Goal: Task Accomplishment & Management: Manage account settings

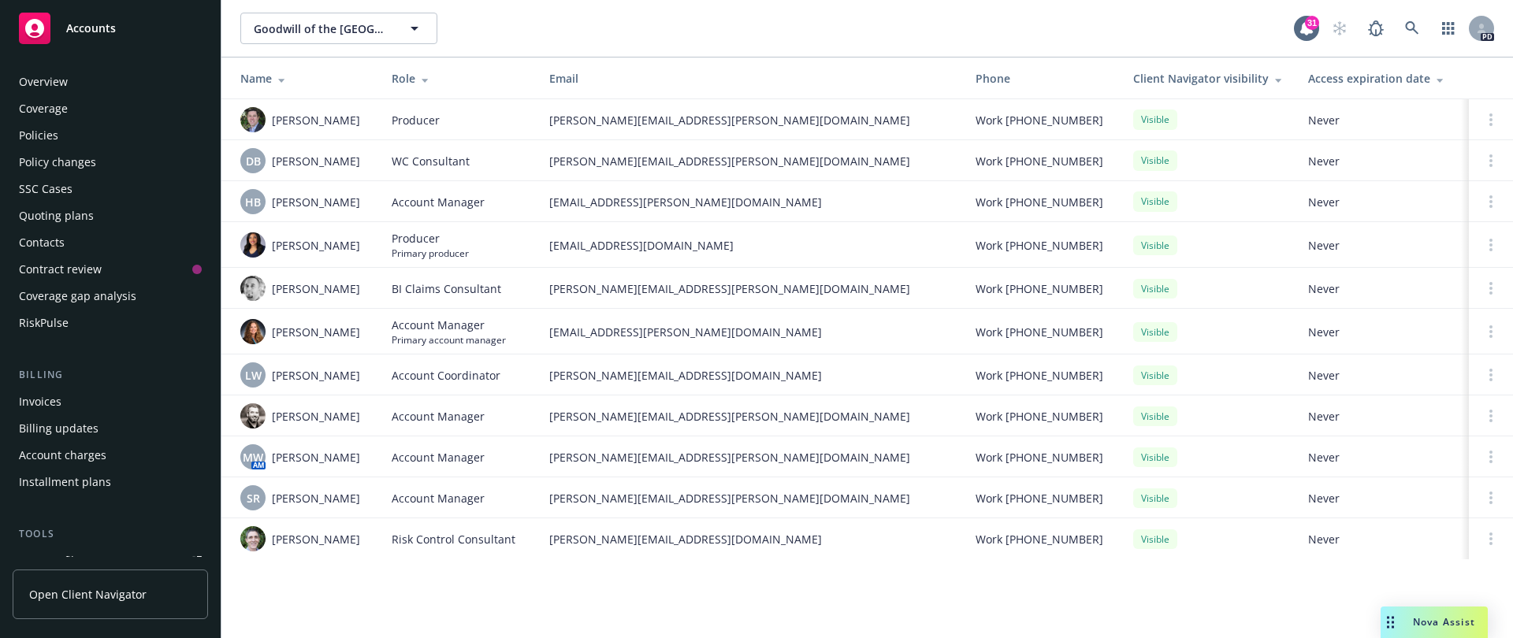
scroll to position [415, 0]
